Goal: Task Accomplishment & Management: Manage account settings

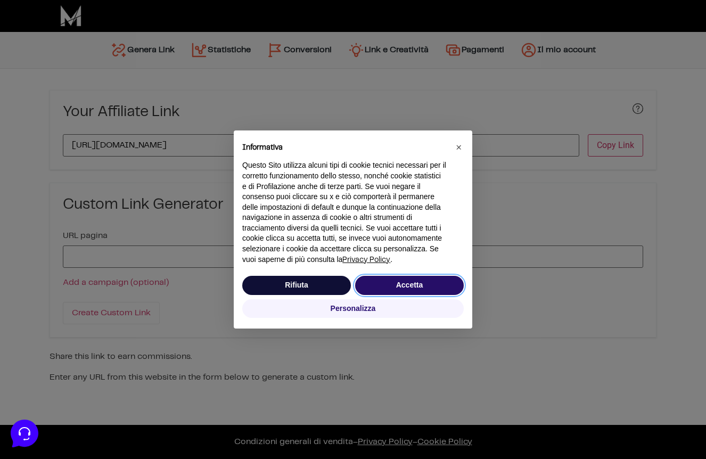
click at [421, 283] on button "Accetta" at bounding box center [409, 285] width 109 height 19
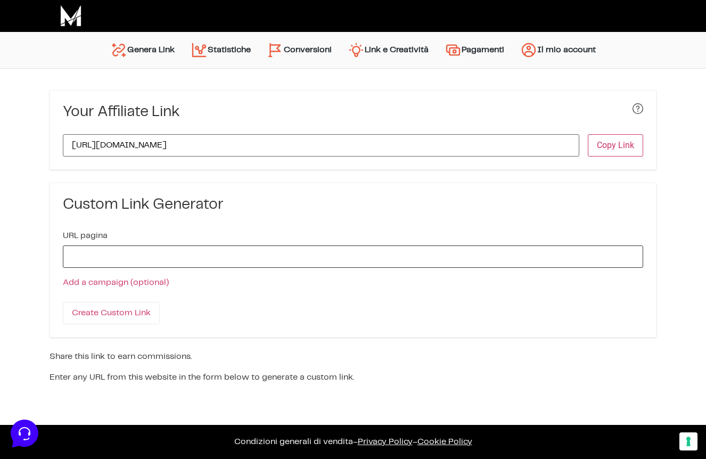
click at [394, 263] on input "URL pagina" at bounding box center [353, 256] width 580 height 22
click at [607, 144] on button "Copy Link" at bounding box center [615, 145] width 55 height 22
click at [630, 140] on button "Copy Link" at bounding box center [615, 145] width 55 height 22
click at [604, 53] on link "Il mio account" at bounding box center [558, 50] width 92 height 26
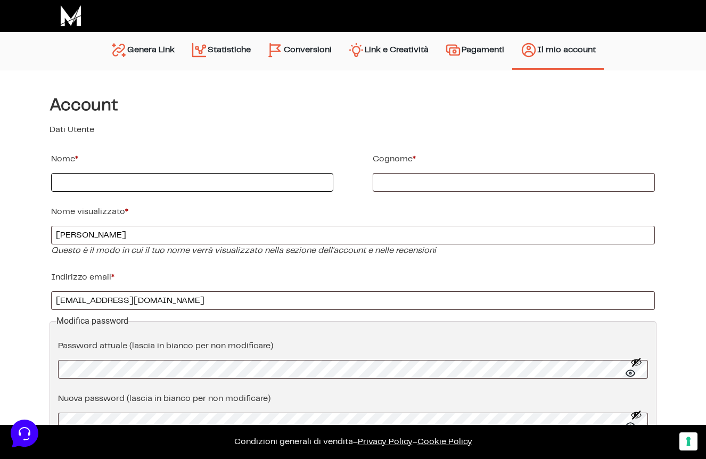
click at [285, 179] on input "Nome *" at bounding box center [192, 182] width 282 height 19
type input "Matteo"
click at [419, 178] on input "Cognome *" at bounding box center [514, 182] width 282 height 19
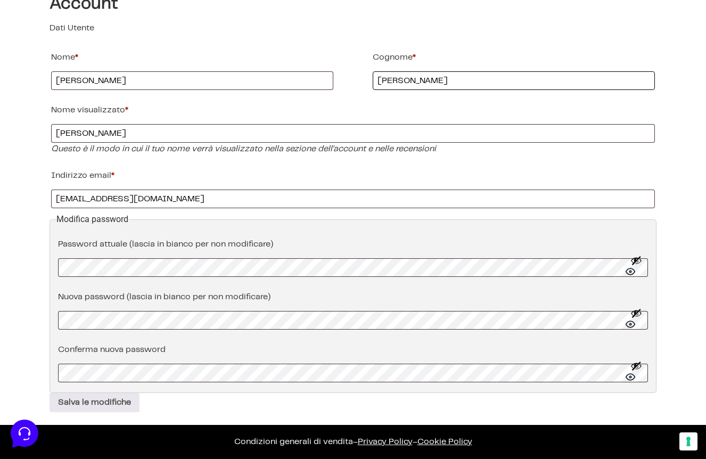
scroll to position [102, 0]
type input "Rizzi"
click at [252, 296] on label "Nuova password (lascia in bianco per non modificare)" at bounding box center [353, 297] width 590 height 17
click at [276, 347] on label "Conferma nuova password" at bounding box center [353, 349] width 590 height 17
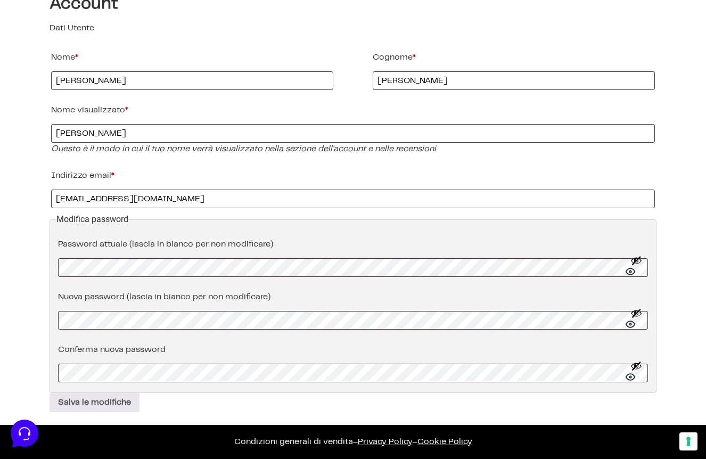
click at [242, 400] on p "Salva le modifiche" at bounding box center [353, 402] width 607 height 19
click at [130, 400] on button "Salva le modifiche" at bounding box center [95, 402] width 90 height 19
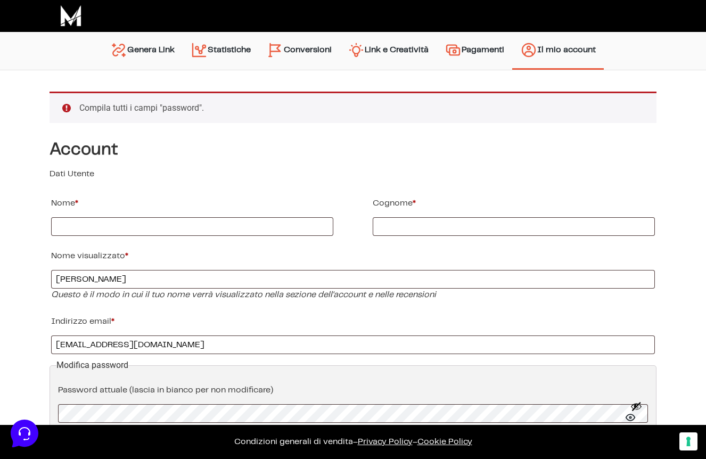
click at [488, 57] on link "Pagamenti" at bounding box center [474, 50] width 76 height 27
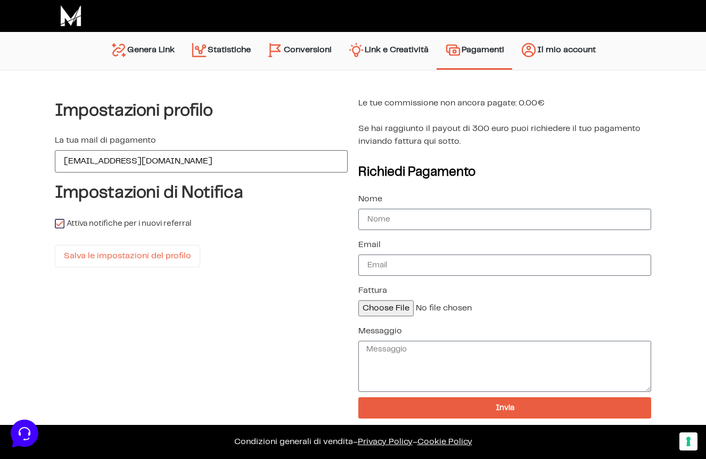
click at [138, 48] on link "Genera Link" at bounding box center [142, 50] width 80 height 27
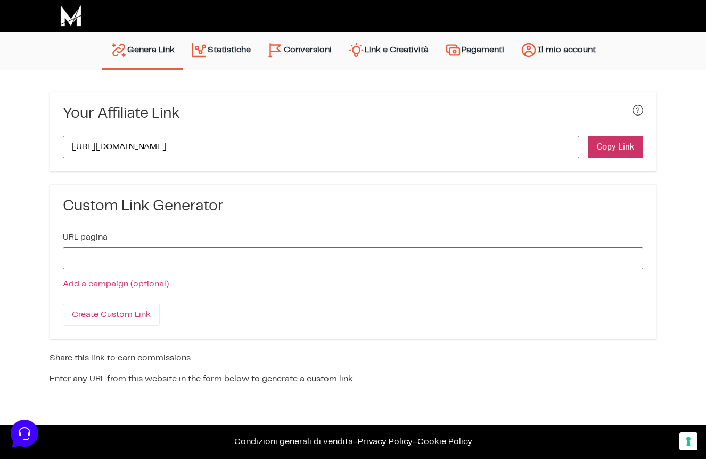
click at [608, 151] on button "Copy Link" at bounding box center [615, 147] width 55 height 22
